Goal: Use online tool/utility: Utilize a website feature to perform a specific function

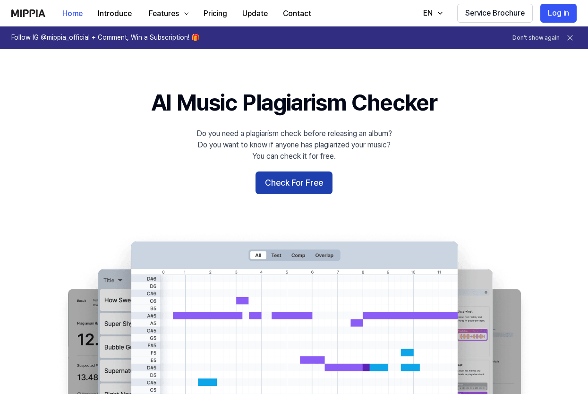
click at [299, 182] on button "Check For Free" at bounding box center [294, 183] width 77 height 23
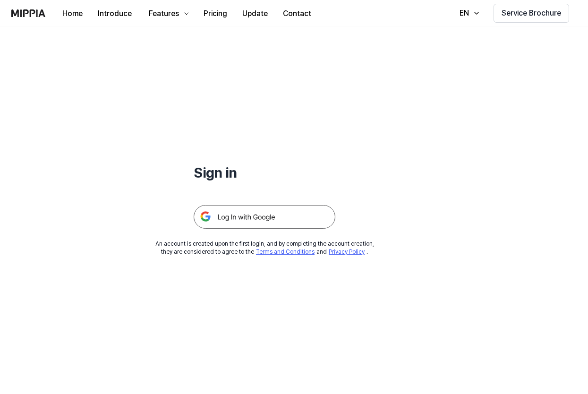
click at [286, 215] on img at bounding box center [265, 217] width 142 height 24
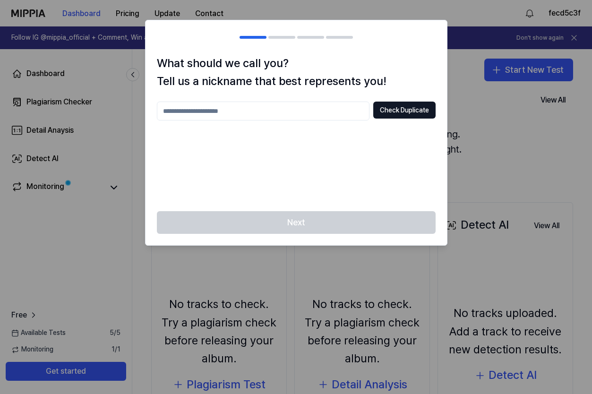
click at [354, 109] on input "text" at bounding box center [263, 111] width 213 height 19
click at [370, 178] on div "*** Check Duplicate" at bounding box center [296, 151] width 279 height 98
click at [337, 111] on input "***" at bounding box center [263, 111] width 213 height 19
type input "*****"
click at [384, 112] on button "Check Duplicate" at bounding box center [404, 110] width 62 height 17
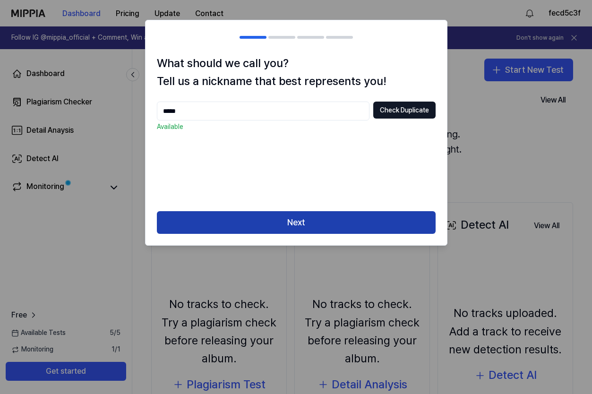
click at [358, 213] on button "Next" at bounding box center [296, 222] width 279 height 23
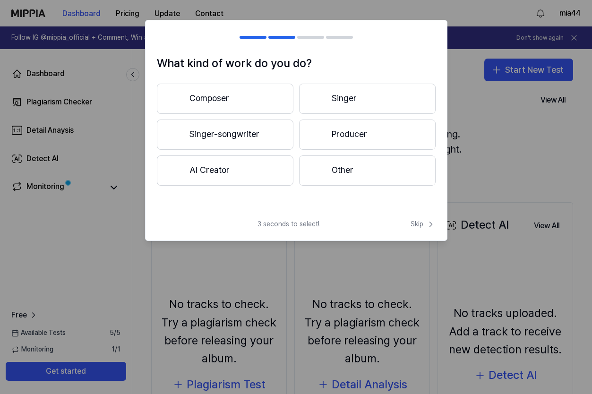
click at [241, 128] on button "Singer-songwriter" at bounding box center [225, 135] width 137 height 30
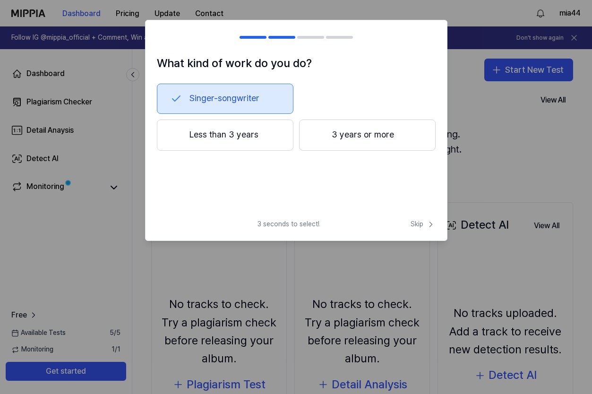
click at [344, 143] on button "3 years or more" at bounding box center [367, 135] width 137 height 31
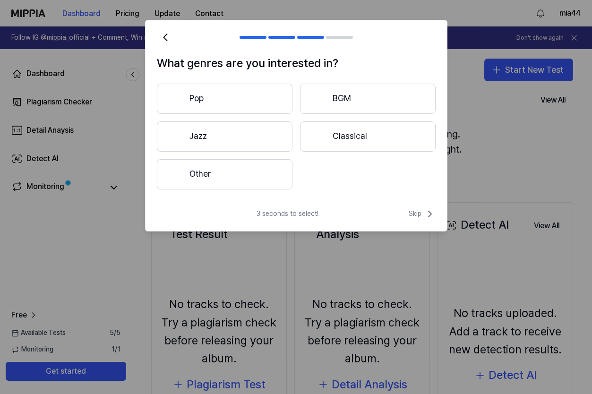
click at [257, 101] on button "Pop" at bounding box center [225, 99] width 136 height 30
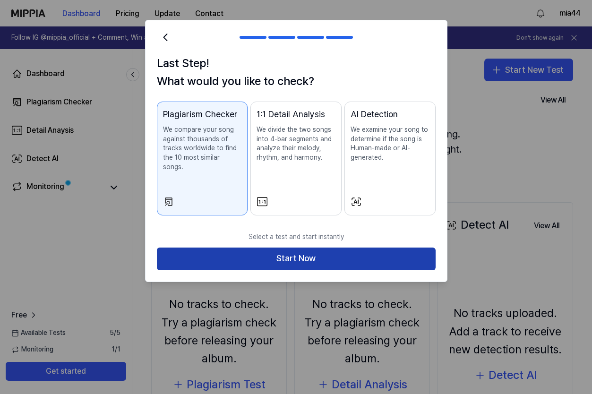
click at [337, 248] on button "Start Now" at bounding box center [296, 259] width 279 height 23
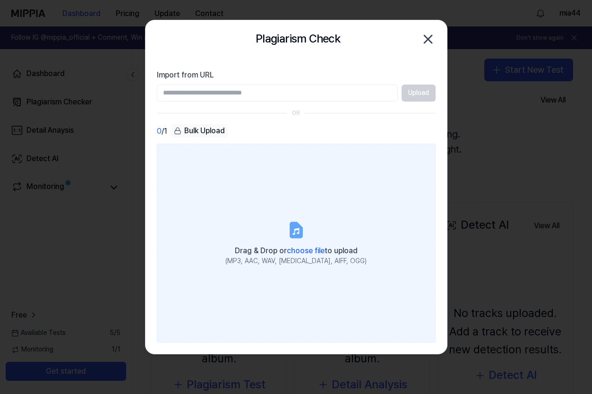
click at [296, 234] on icon at bounding box center [295, 230] width 11 height 15
click at [0, 0] on input "Drag & Drop or choose file to upload (MP3, AAC, WAV, FLAC, AIFF, OGG)" at bounding box center [0, 0] width 0 height 0
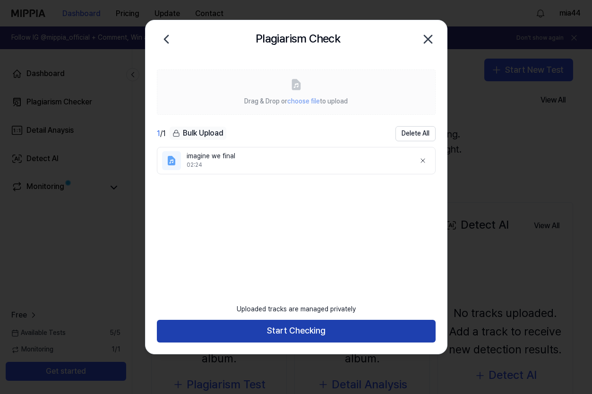
click at [344, 331] on button "Start Checking" at bounding box center [296, 331] width 279 height 23
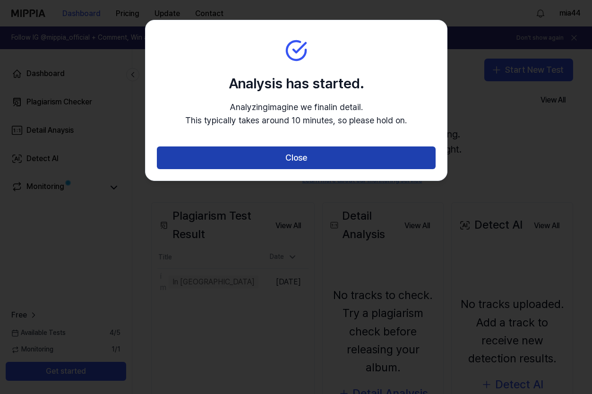
click at [321, 166] on button "Close" at bounding box center [296, 157] width 279 height 23
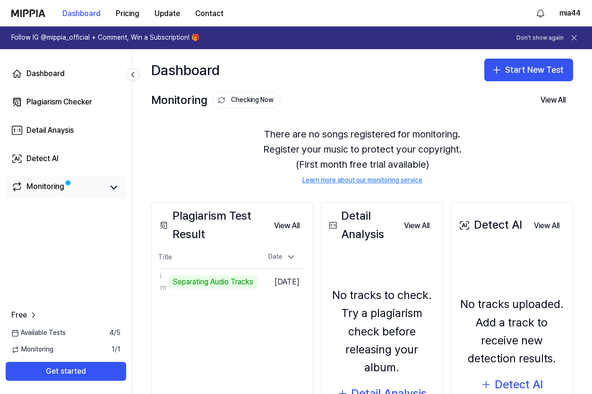
click at [66, 184] on span at bounding box center [68, 183] width 4 height 4
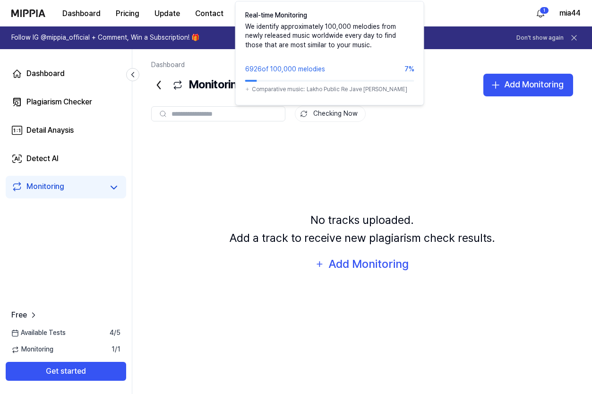
click at [325, 113] on button "Checking Now" at bounding box center [330, 114] width 71 height 16
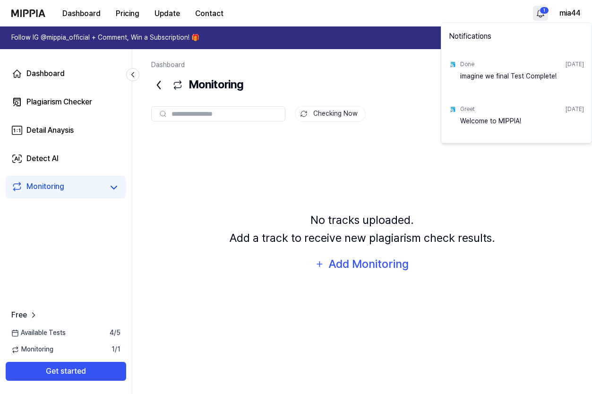
click at [536, 11] on html "Dashboard Pricing Update Contact 1 mia44 Follow IG @mippia_official + Comment, …" at bounding box center [296, 197] width 592 height 394
click at [506, 71] on div "imagine we final Test Complete!" at bounding box center [522, 80] width 124 height 19
click at [464, 66] on div "Done" at bounding box center [467, 64] width 14 height 8
click at [460, 66] on div "Done" at bounding box center [467, 64] width 14 height 8
click at [70, 102] on html "Dashboard Pricing Update Contact mia44 Follow IG @mippia_official + Comment, Wi…" at bounding box center [296, 197] width 592 height 394
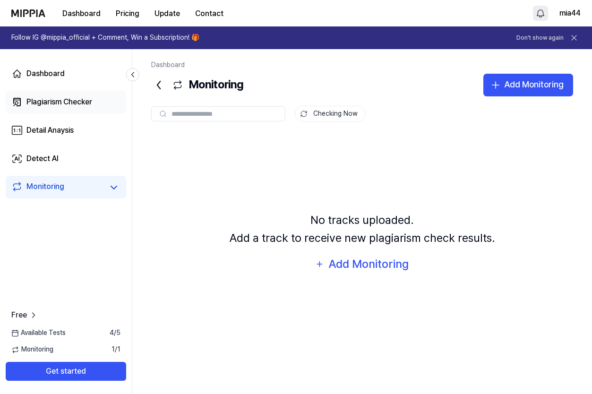
click at [70, 103] on div "Plagiarism Checker" at bounding box center [59, 101] width 66 height 11
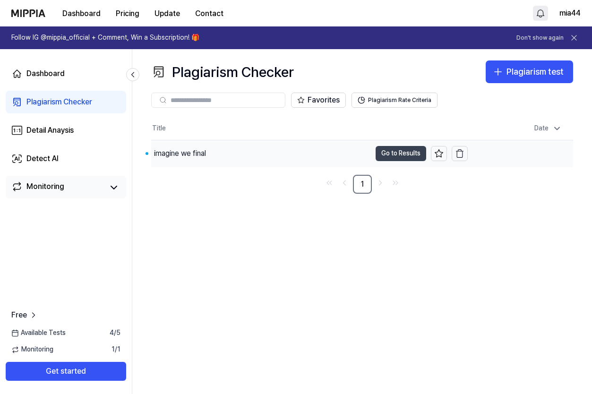
click at [394, 148] on button "Go to Results" at bounding box center [401, 153] width 51 height 15
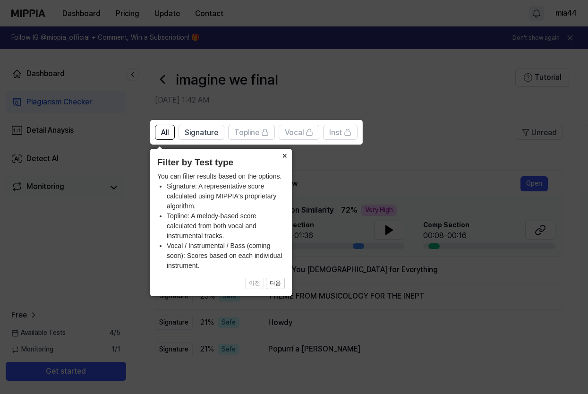
click at [283, 159] on button "×" at bounding box center [284, 155] width 15 height 13
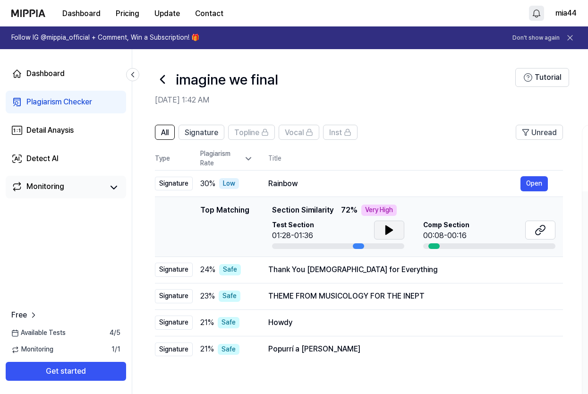
click at [386, 233] on icon at bounding box center [389, 230] width 7 height 9
click at [532, 190] on button "Open" at bounding box center [534, 183] width 27 height 15
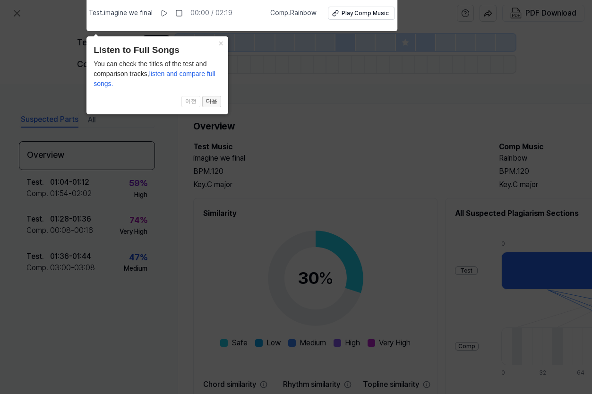
click at [208, 104] on button "다음" at bounding box center [211, 101] width 19 height 11
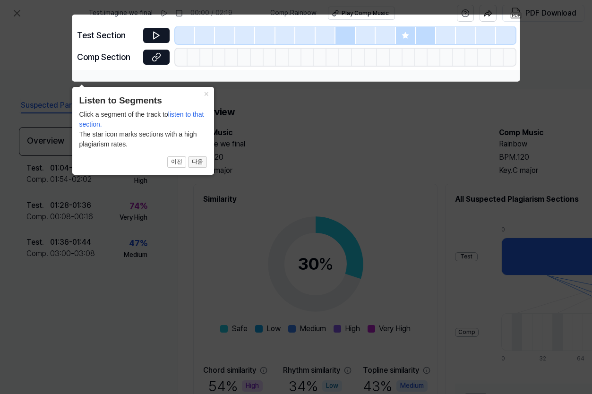
click at [193, 161] on button "다음" at bounding box center [197, 161] width 19 height 11
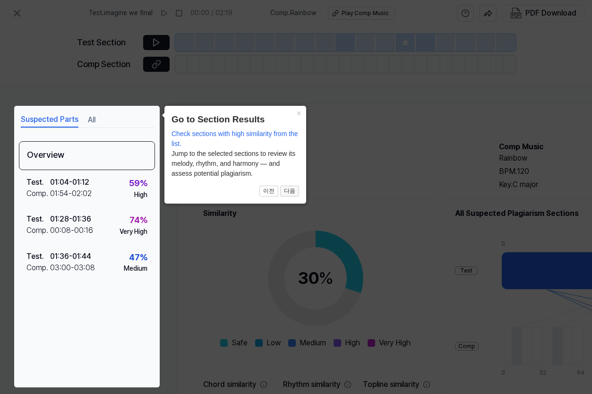
click at [292, 188] on button "다음" at bounding box center [289, 191] width 19 height 11
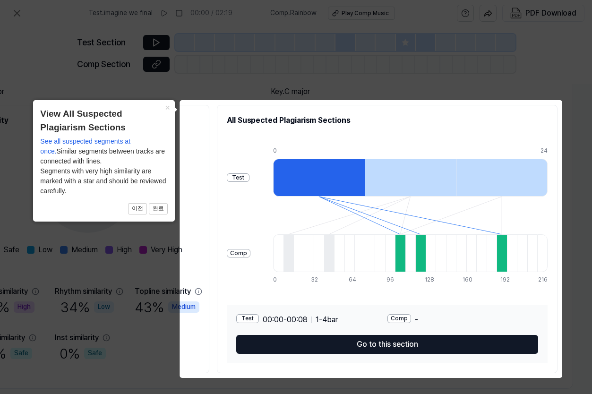
click at [356, 94] on icon at bounding box center [296, 197] width 592 height 394
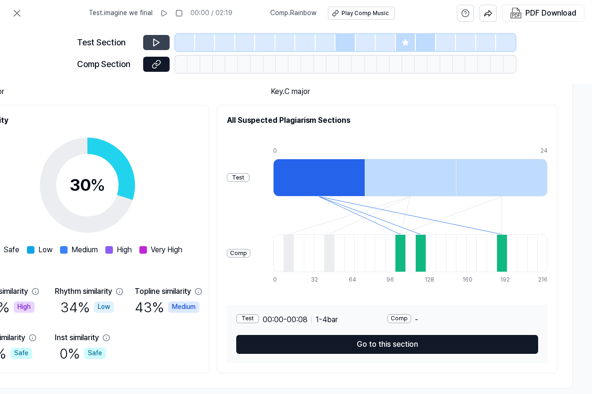
click at [159, 44] on icon at bounding box center [156, 42] width 9 height 9
click at [152, 43] on icon at bounding box center [156, 42] width 9 height 9
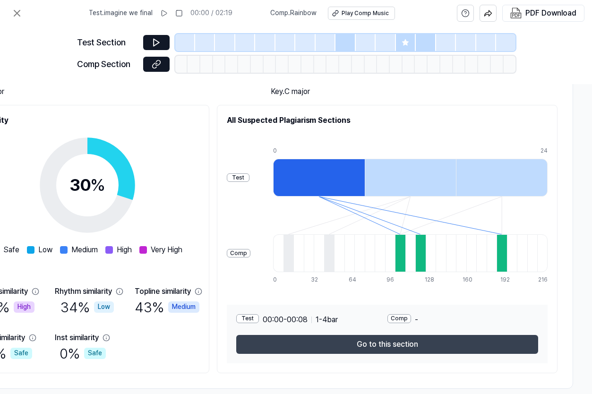
click at [334, 343] on button "Go to this section" at bounding box center [387, 344] width 302 height 19
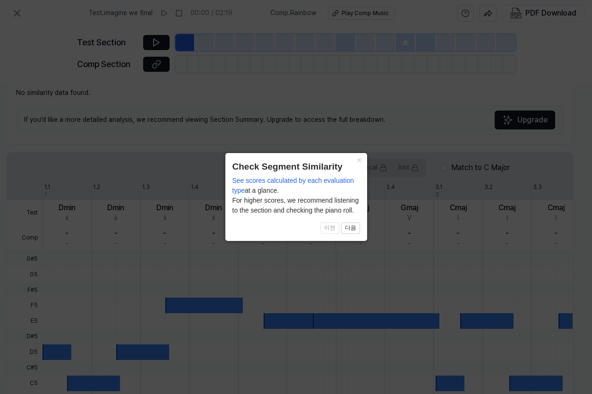
scroll to position [93, 175]
click at [360, 163] on button "×" at bounding box center [359, 159] width 15 height 13
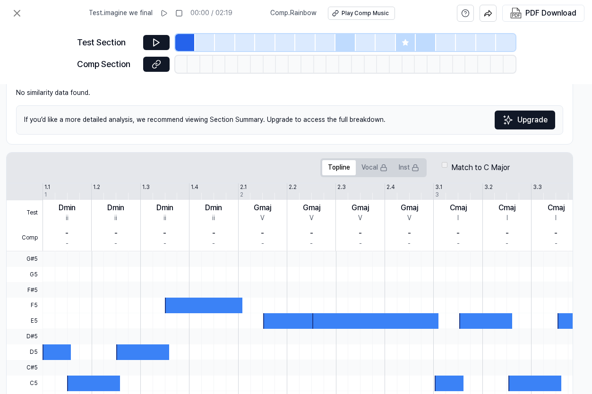
click at [182, 43] on div at bounding box center [185, 42] width 20 height 17
click at [158, 42] on icon at bounding box center [157, 42] width 6 height 7
click at [18, 10] on icon at bounding box center [16, 13] width 11 height 11
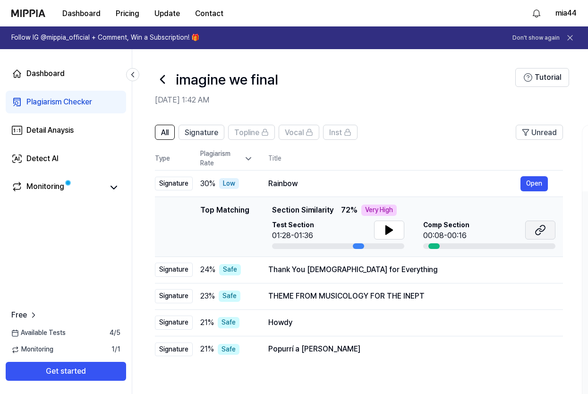
click at [536, 233] on icon at bounding box center [539, 232] width 6 height 6
click at [313, 272] on div "Thank You God for Everything" at bounding box center [394, 269] width 252 height 11
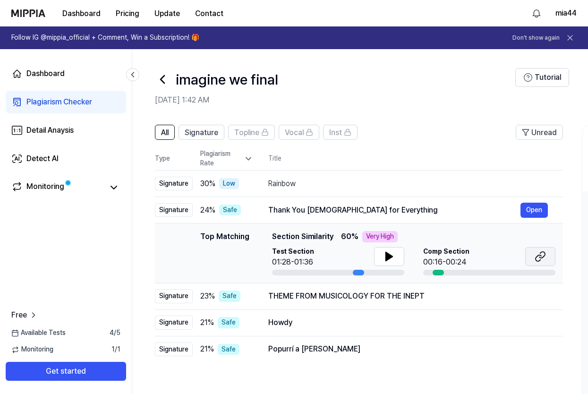
click at [533, 255] on button at bounding box center [540, 256] width 30 height 19
click at [526, 297] on button "Open" at bounding box center [534, 296] width 27 height 15
